Goal: Information Seeking & Learning: Learn about a topic

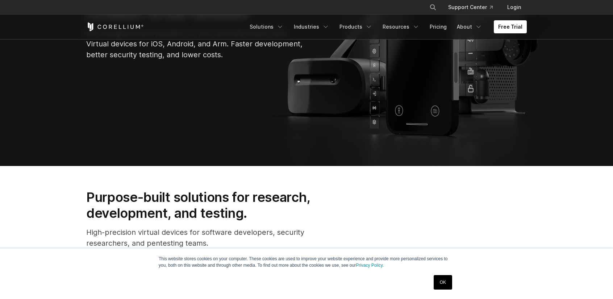
scroll to position [93, 0]
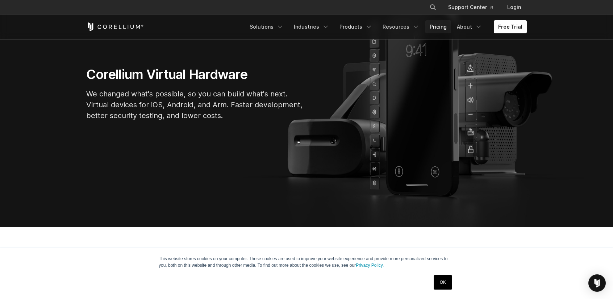
click at [434, 24] on link "Pricing" at bounding box center [439, 26] width 26 height 13
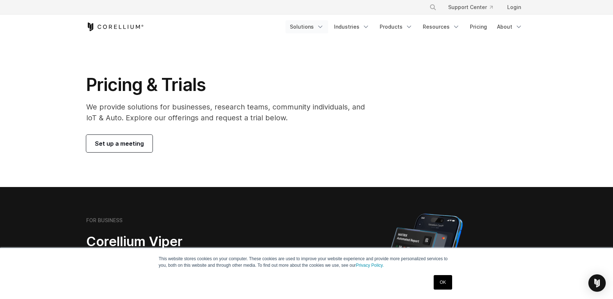
click at [319, 30] on link "Solutions" at bounding box center [307, 26] width 43 height 13
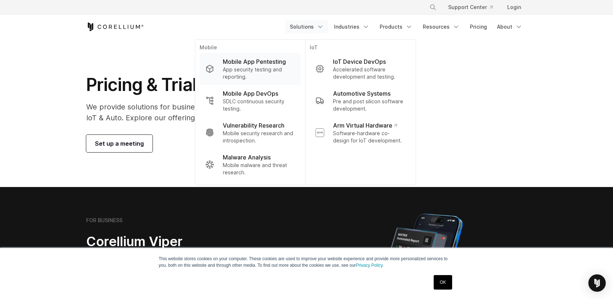
click at [261, 69] on p "App security testing and reporting." at bounding box center [259, 73] width 72 height 14
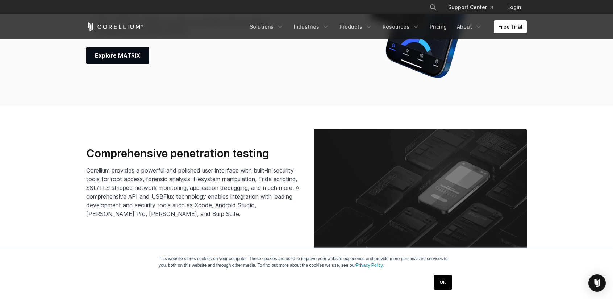
scroll to position [1053, 0]
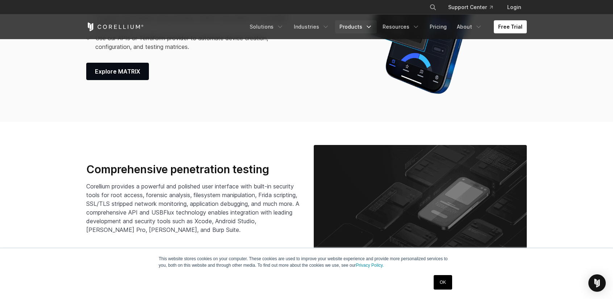
click at [349, 24] on link "Products" at bounding box center [356, 26] width 42 height 13
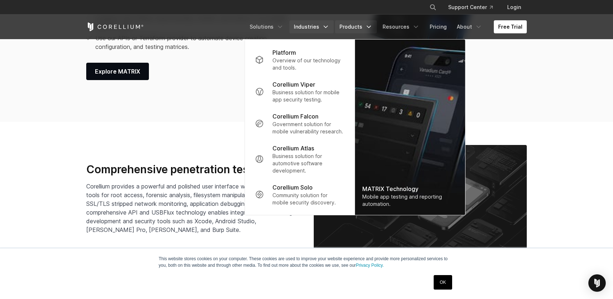
click at [312, 22] on link "Industries" at bounding box center [312, 26] width 44 height 13
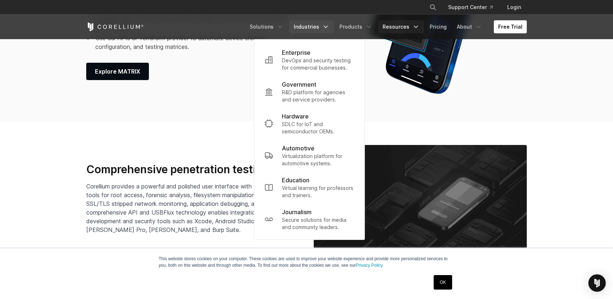
click at [409, 26] on link "Resources" at bounding box center [401, 26] width 46 height 13
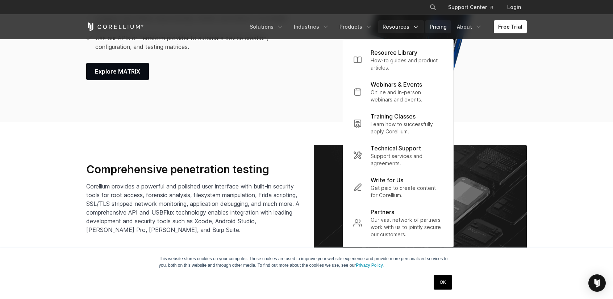
click at [435, 28] on link "Pricing" at bounding box center [439, 26] width 26 height 13
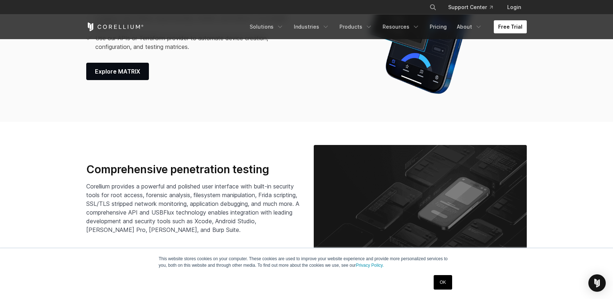
click at [519, 29] on link "Free Trial" at bounding box center [510, 26] width 33 height 13
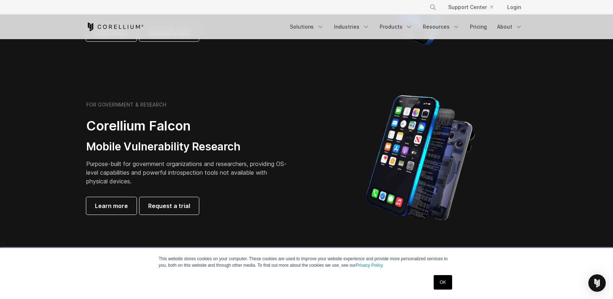
scroll to position [277, 0]
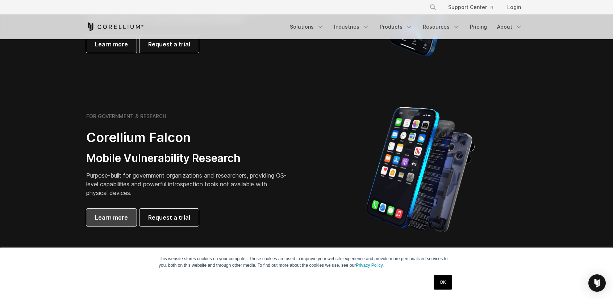
click at [115, 215] on span "Learn more" at bounding box center [111, 217] width 33 height 9
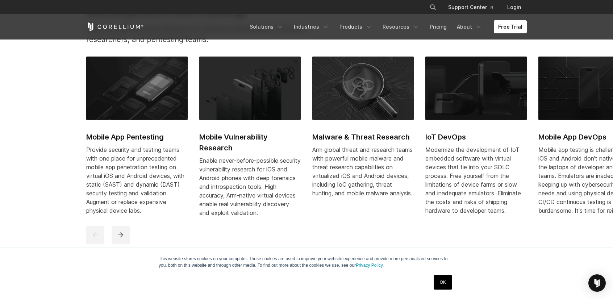
scroll to position [356, 0]
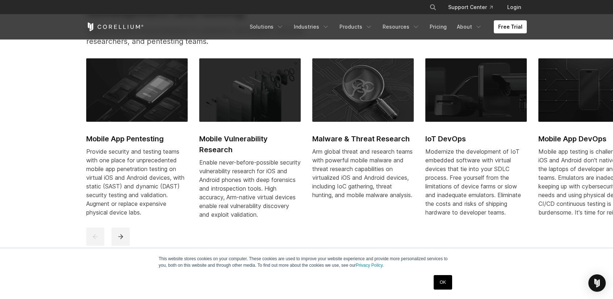
click at [237, 132] on link "Mobile Vulnerability Research Enable never-before-possible security vulnerabili…" at bounding box center [249, 142] width 101 height 169
click at [240, 137] on h2 "Mobile Vulnerability Research" at bounding box center [249, 144] width 101 height 22
